Goal: Information Seeking & Learning: Find specific page/section

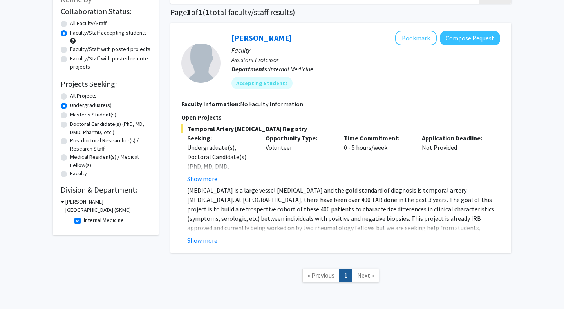
scroll to position [87, 0]
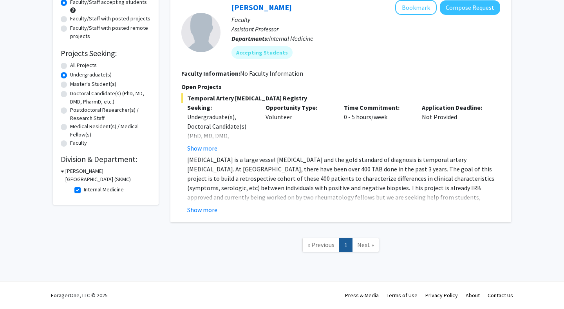
click at [367, 245] on span "Next »" at bounding box center [365, 245] width 17 height 8
click at [312, 244] on span "« Previous" at bounding box center [321, 245] width 27 height 8
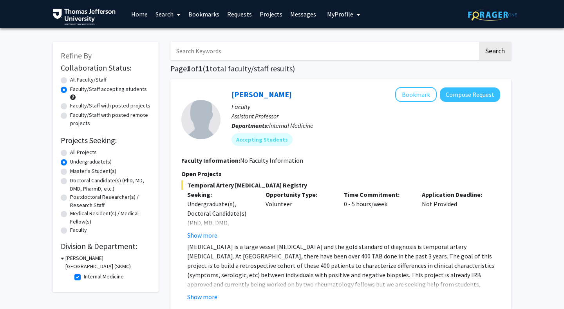
click at [143, 13] on link "Home" at bounding box center [139, 13] width 24 height 27
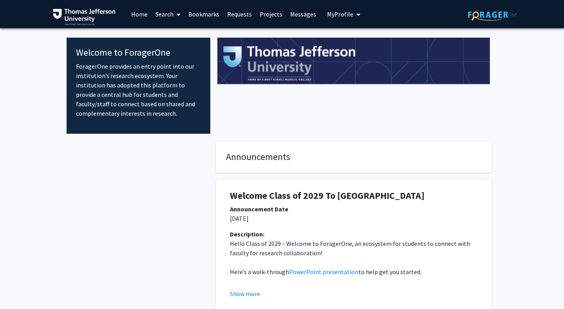
scroll to position [35, 0]
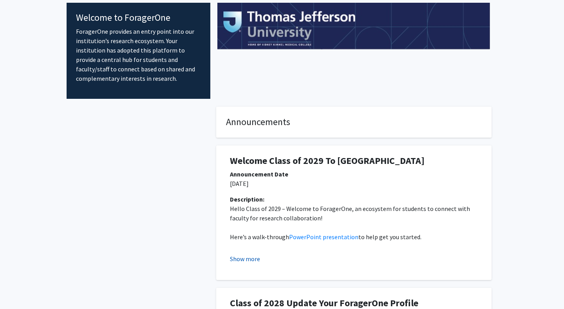
click at [248, 256] on button "Show more" at bounding box center [245, 258] width 30 height 9
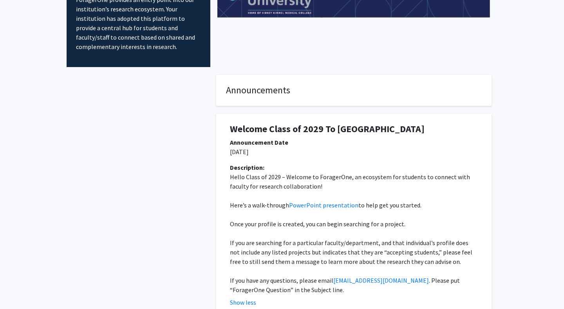
scroll to position [0, 0]
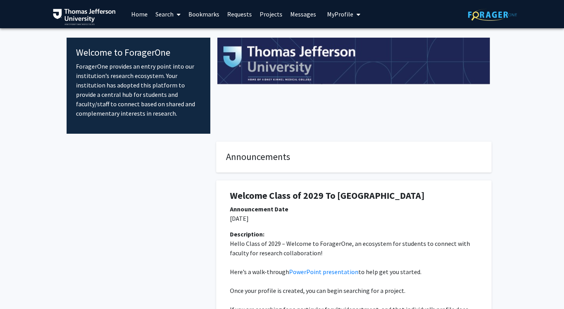
click at [169, 15] on link "Search" at bounding box center [168, 13] width 33 height 27
click at [183, 38] on span "Faculty/Staff" at bounding box center [181, 36] width 58 height 16
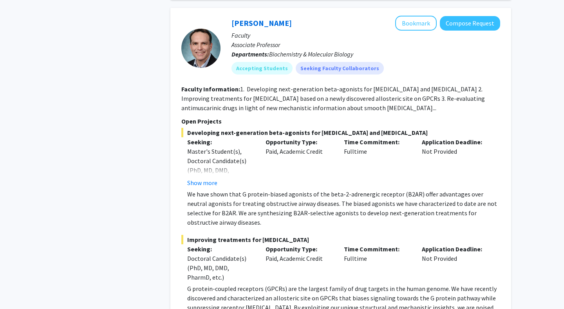
scroll to position [773, 0]
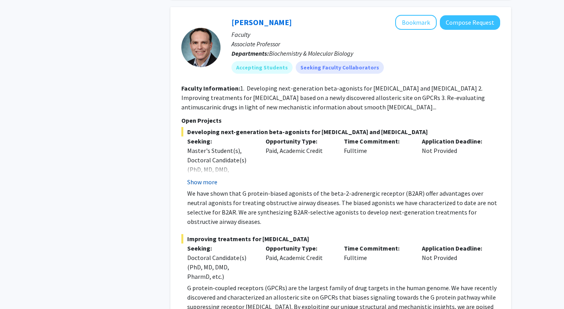
click at [209, 181] on button "Show more" at bounding box center [202, 181] width 30 height 9
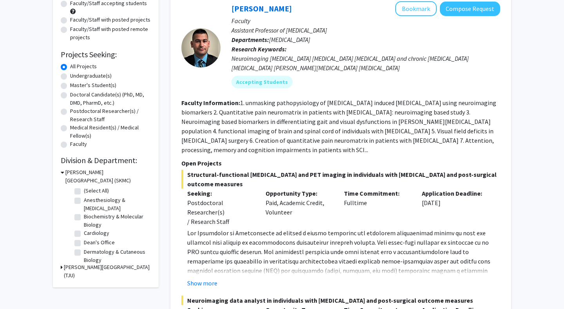
scroll to position [85, 0]
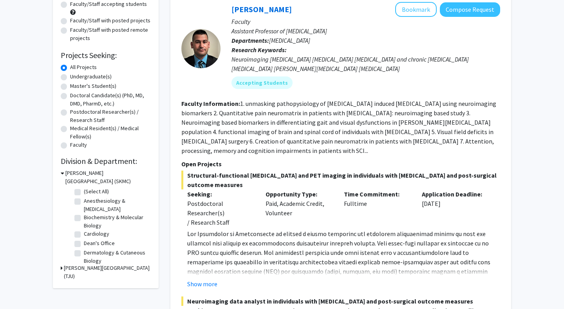
click at [83, 73] on label "Undergraduate(s)" at bounding box center [91, 77] width 42 height 8
click at [75, 73] on input "Undergraduate(s)" at bounding box center [72, 75] width 5 height 5
radio input "true"
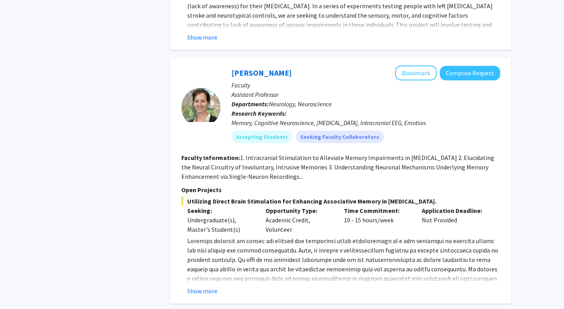
scroll to position [1175, 0]
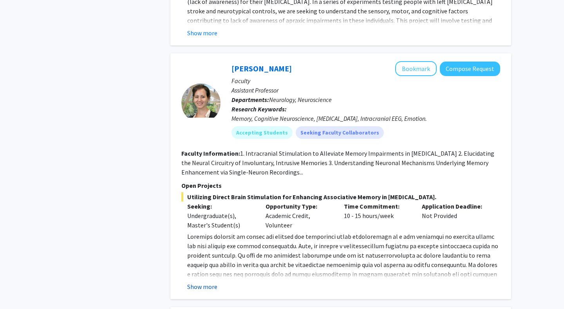
click at [211, 282] on button "Show more" at bounding box center [202, 286] width 30 height 9
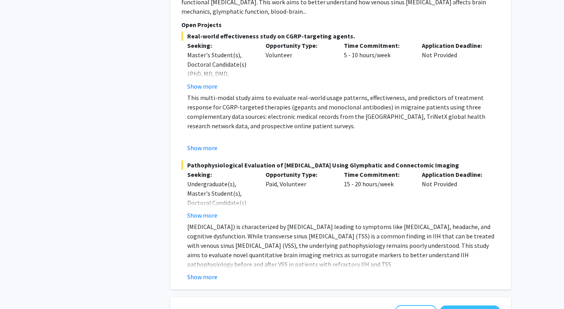
scroll to position [2095, 0]
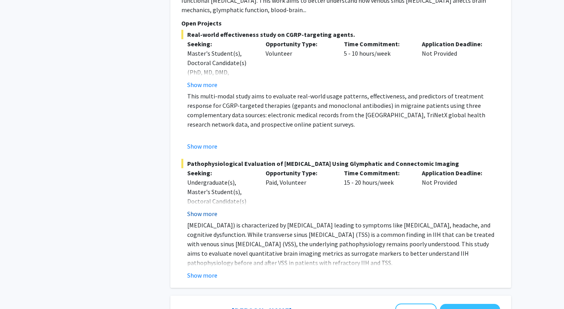
click at [216, 218] on button "Show more" at bounding box center [202, 213] width 30 height 9
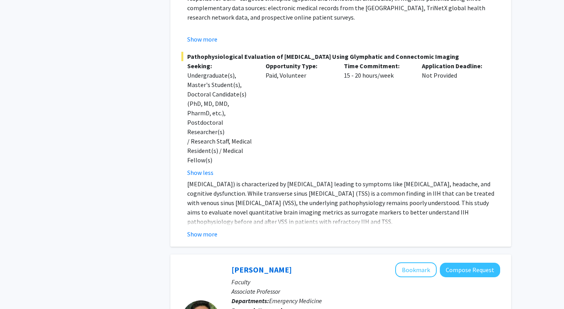
scroll to position [2203, 0]
click at [213, 229] on button "Show more" at bounding box center [202, 233] width 30 height 9
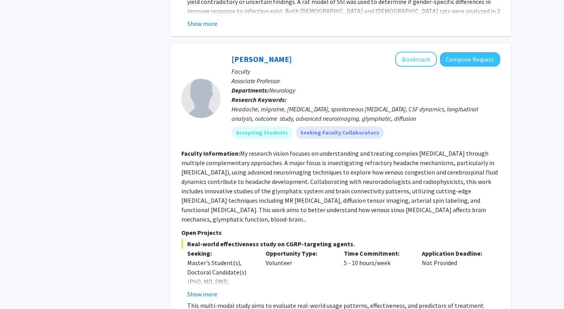
scroll to position [1886, 0]
drag, startPoint x: 287, startPoint y: 49, endPoint x: 227, endPoint y: 49, distance: 60.0
click at [227, 52] on div "[PERSON_NAME] Bookmark Compose Request Faculty Associate Professor Departments:…" at bounding box center [361, 98] width 280 height 93
copy link "[PERSON_NAME]"
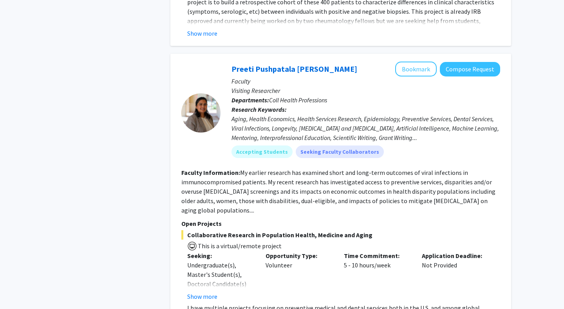
scroll to position [5622, 0]
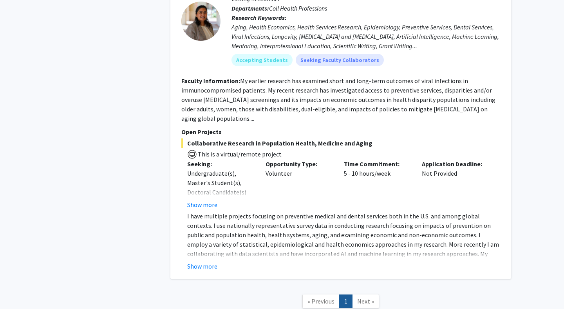
click at [367, 297] on span "Next »" at bounding box center [365, 301] width 17 height 8
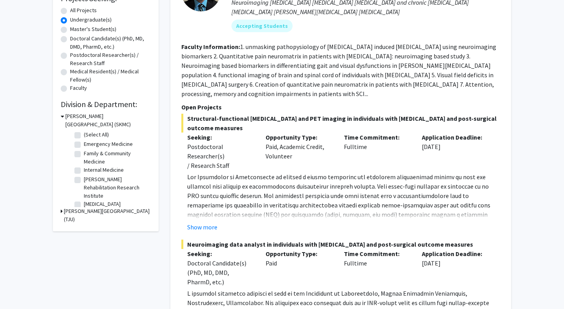
scroll to position [0, 0]
